Goal: Navigation & Orientation: Find specific page/section

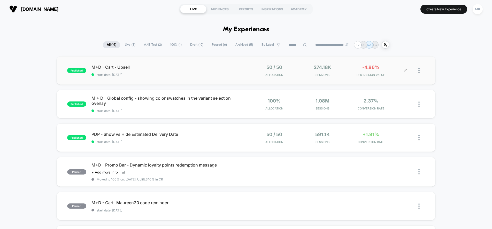
click at [417, 70] on div at bounding box center [414, 71] width 19 height 12
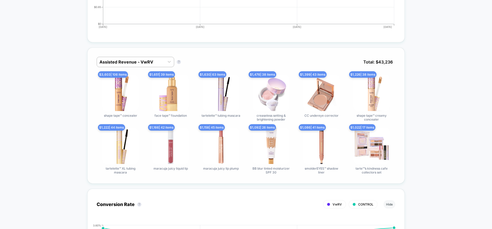
scroll to position [289, 0]
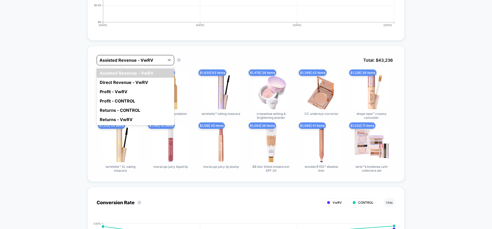
click at [137, 57] on div "Assisted Revenue - VwRV" at bounding box center [131, 60] width 68 height 8
click at [138, 83] on div "Direct Revenue - VwRV" at bounding box center [135, 82] width 77 height 9
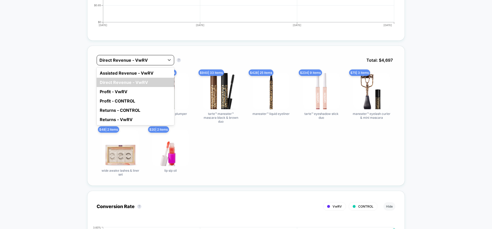
click at [143, 62] on div at bounding box center [130, 60] width 62 height 6
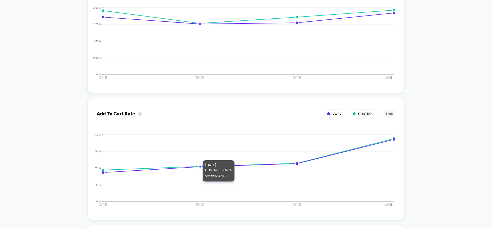
scroll to position [0, 0]
